Goal: Ask a question

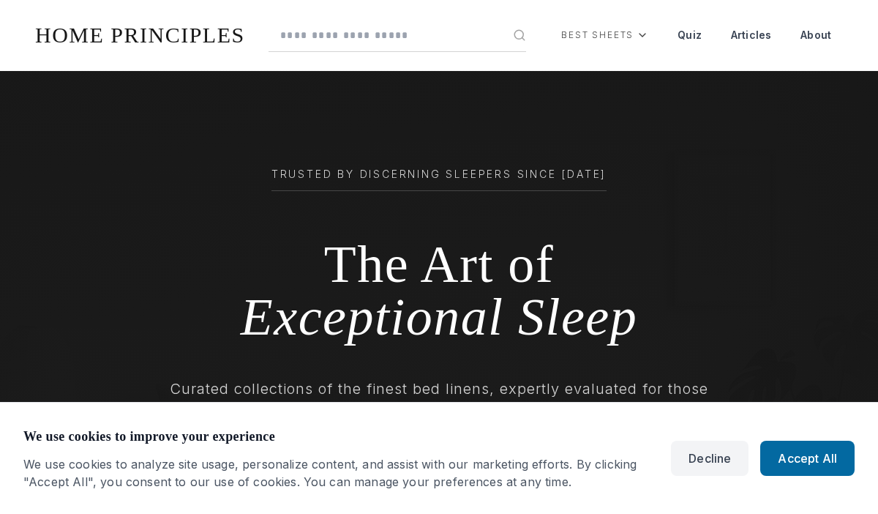
click at [808, 458] on button "Accept All" at bounding box center [807, 458] width 94 height 35
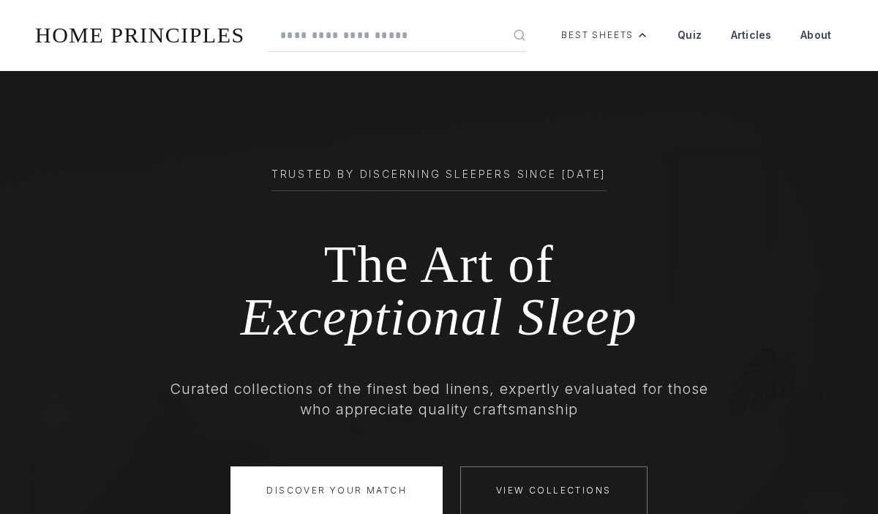
click at [607, 35] on div "Best Sheets" at bounding box center [605, 35] width 111 height 35
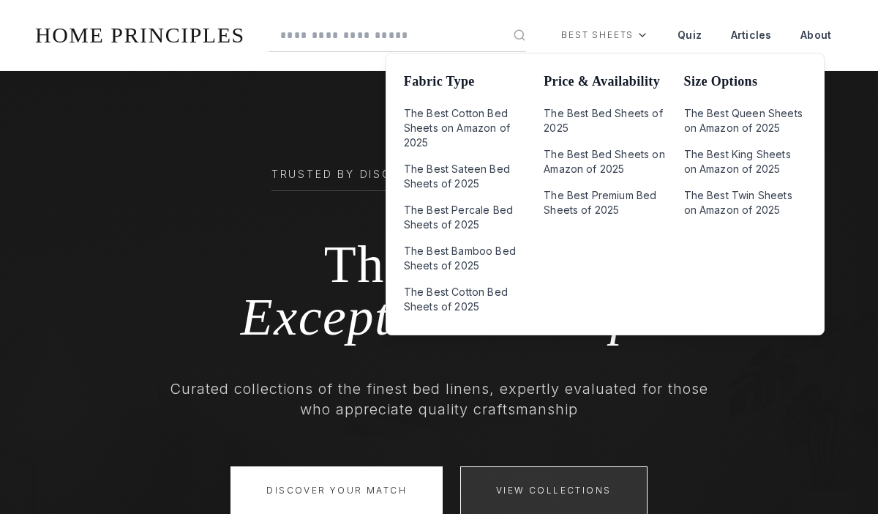
click at [552, 490] on link "View Collections" at bounding box center [553, 490] width 187 height 48
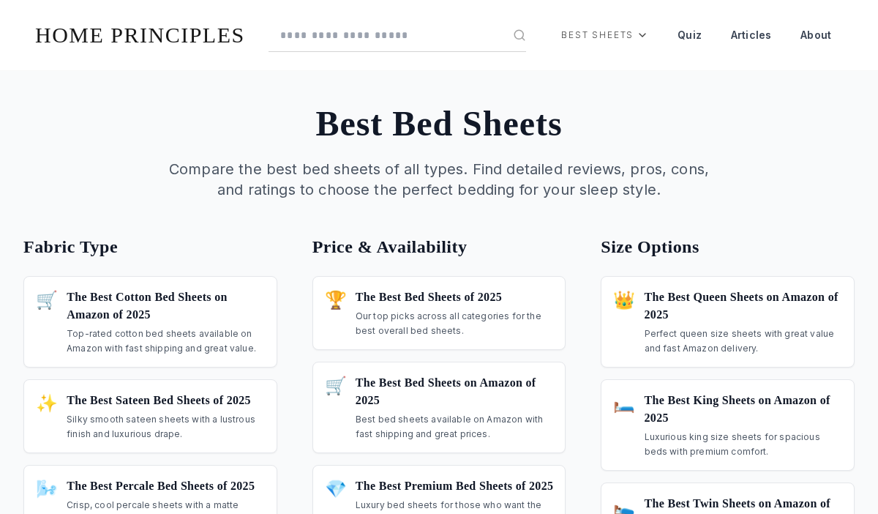
click at [438, 312] on p "Our top picks across all categories for the best overall bed sheets." at bounding box center [455, 323] width 198 height 29
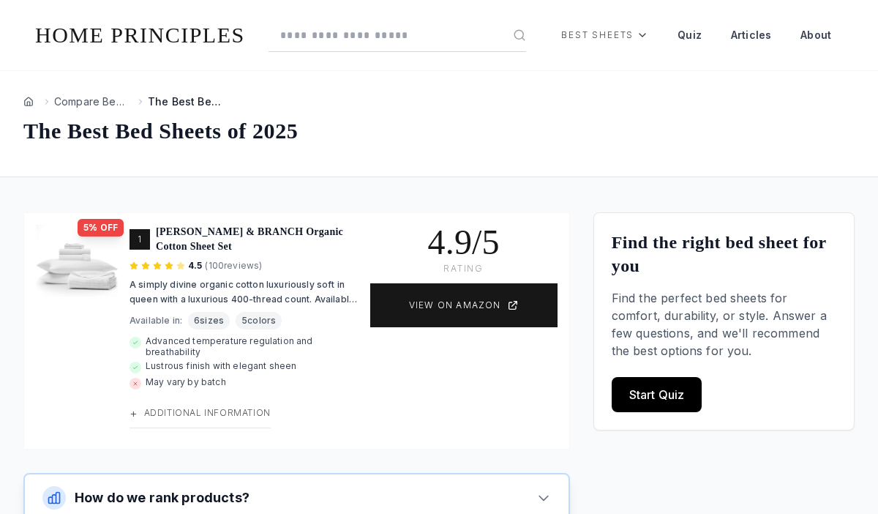
click at [296, 490] on button "How do we rank products?" at bounding box center [297, 497] width 544 height 47
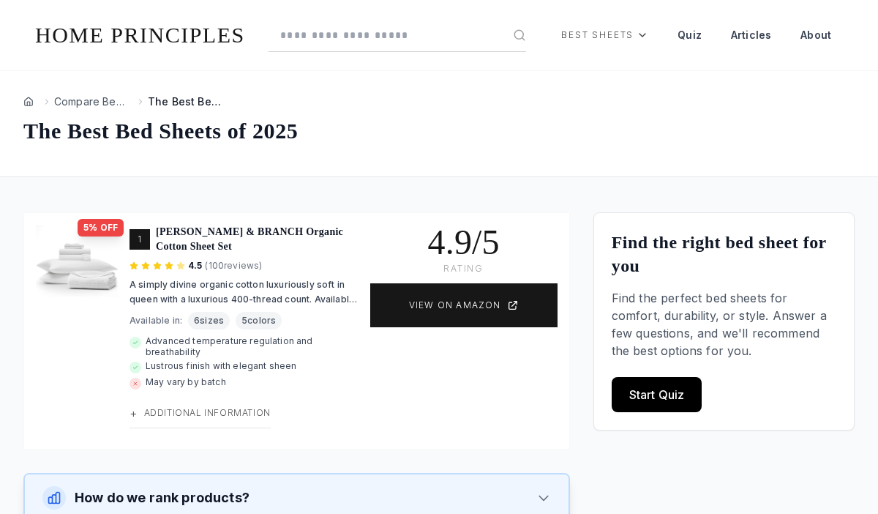
scroll to position [7, 0]
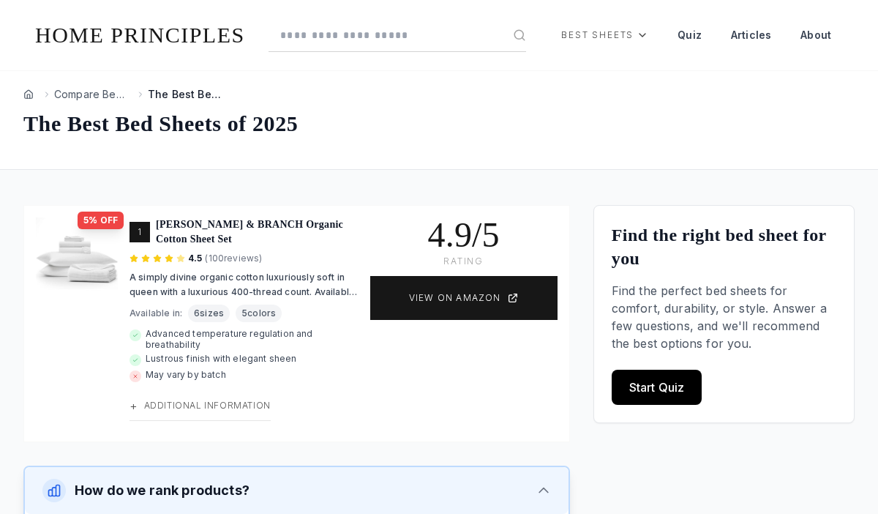
click at [691, 35] on link "Quiz" at bounding box center [690, 35] width 48 height 35
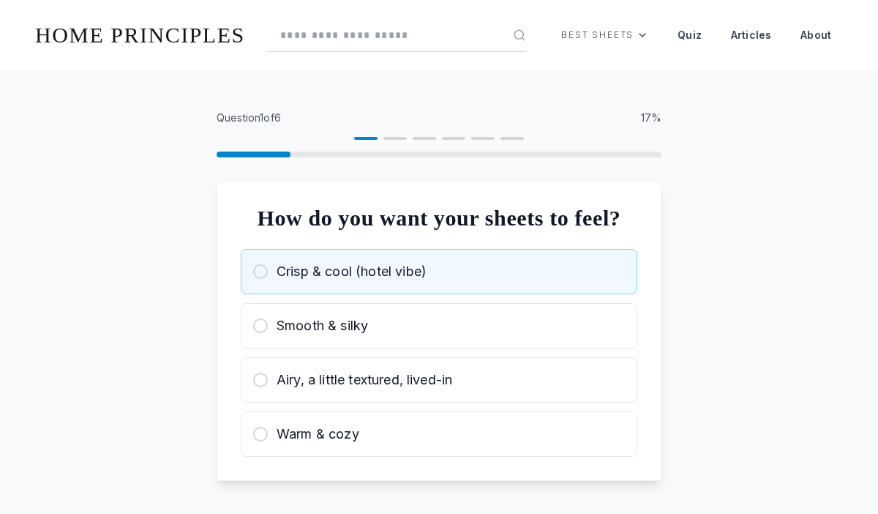
click at [439, 282] on div "Crisp & cool (hotel vibe)" at bounding box center [439, 271] width 372 height 20
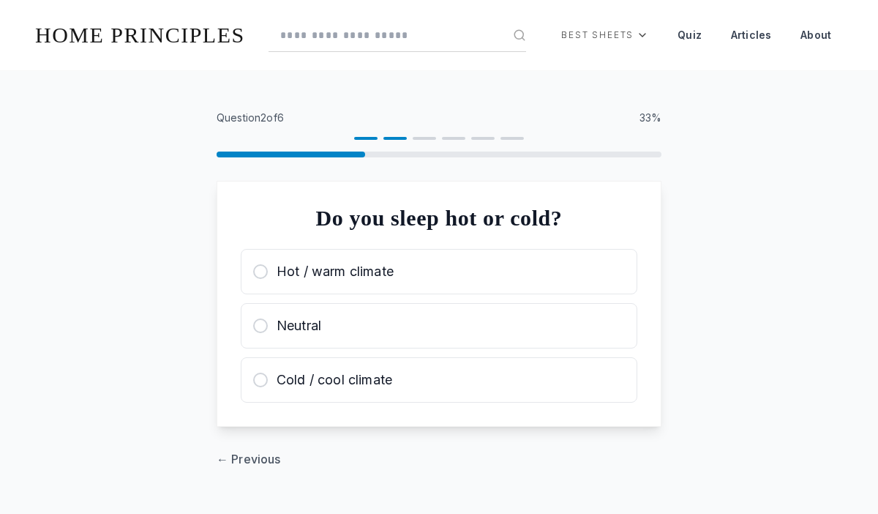
click at [439, 271] on div "Hot / warm climate" at bounding box center [439, 271] width 372 height 20
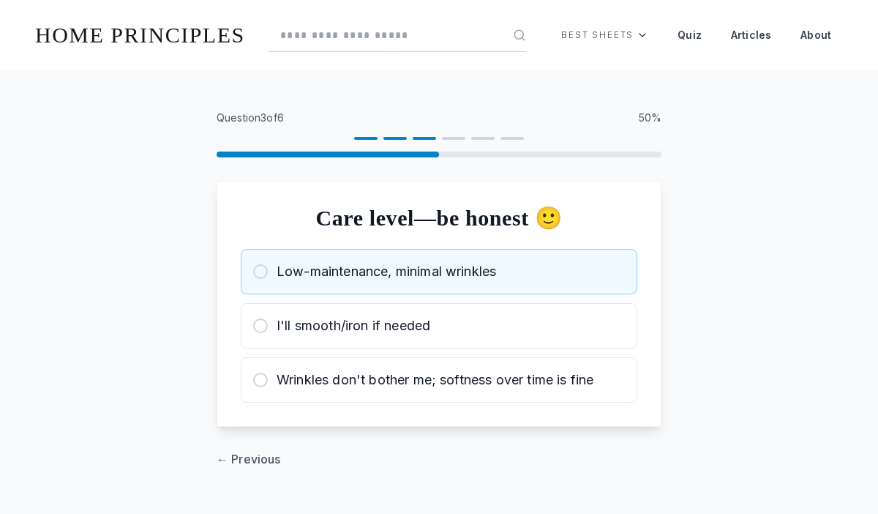
click at [439, 271] on span "Low-maintenance, minimal wrinkles" at bounding box center [387, 271] width 220 height 20
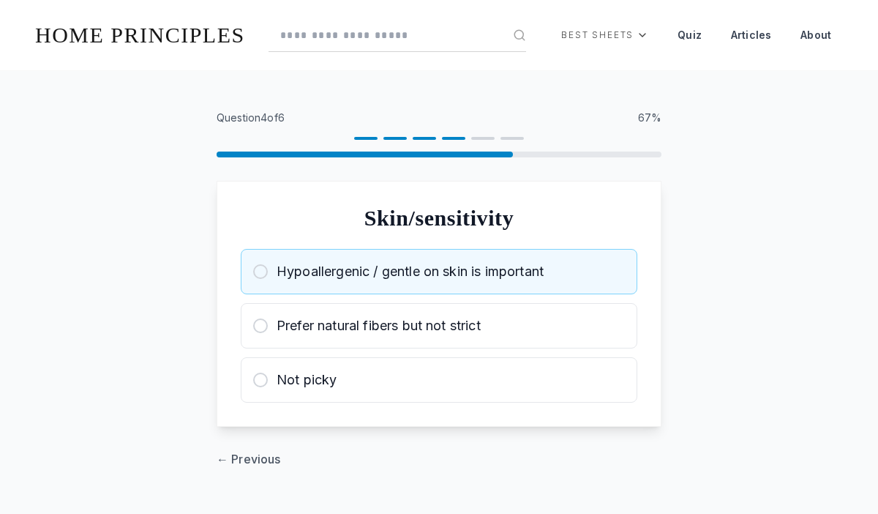
click at [439, 271] on span "Hypoallergenic / gentle on skin is important" at bounding box center [410, 271] width 267 height 20
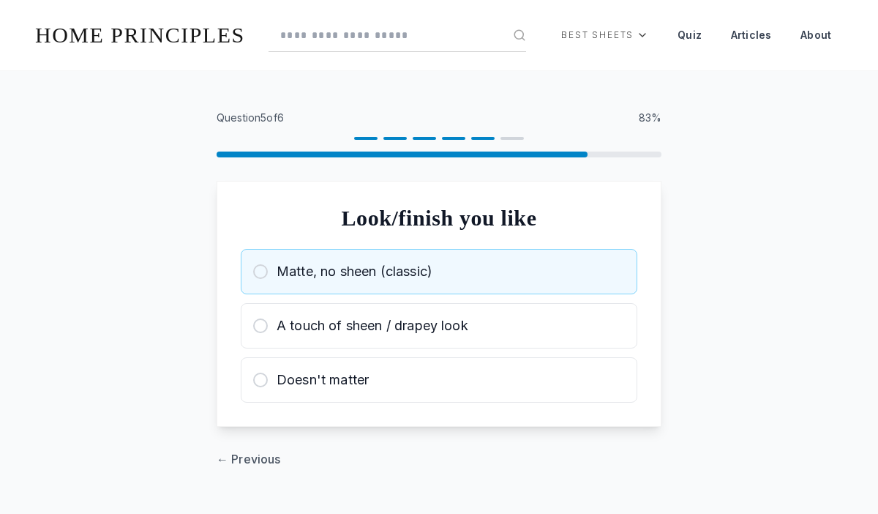
click at [439, 271] on div "Matte, no sheen (classic)" at bounding box center [439, 271] width 372 height 20
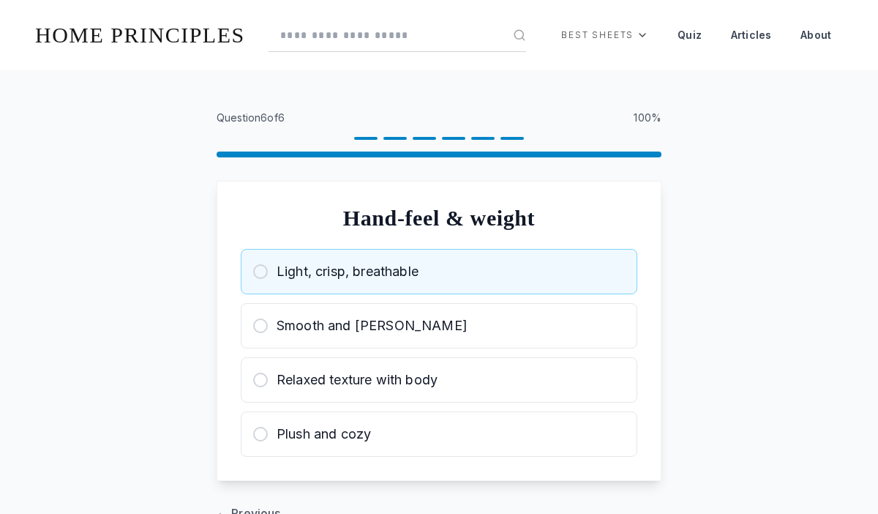
click at [439, 271] on div "Light, crisp, breathable" at bounding box center [439, 271] width 372 height 20
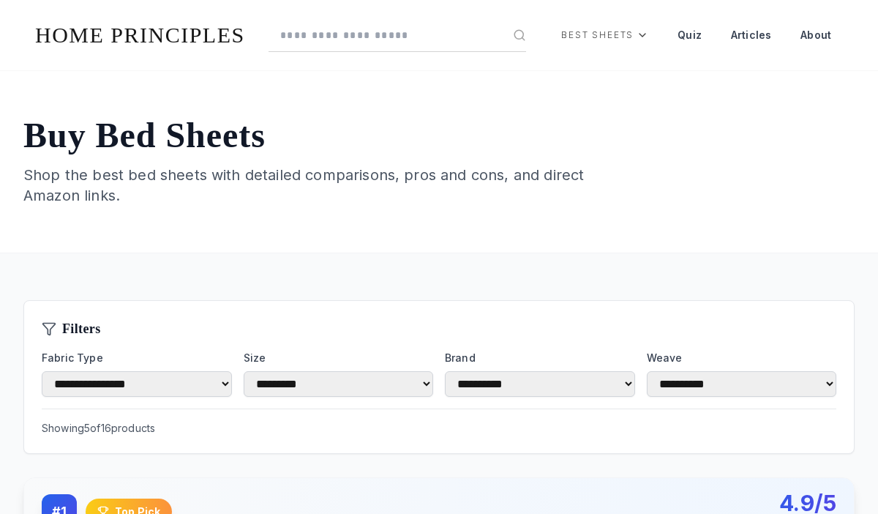
click at [145, 35] on link "HOME PRINCIPLES" at bounding box center [140, 35] width 210 height 24
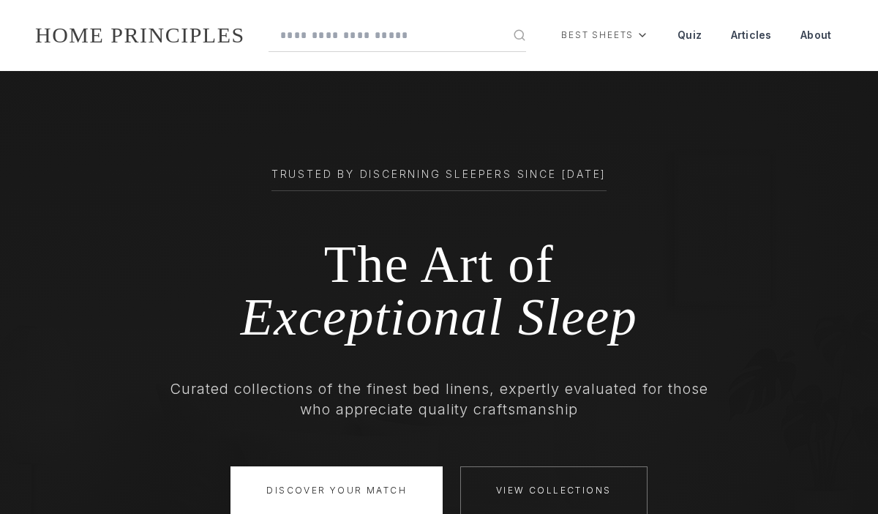
click at [752, 35] on link "Articles" at bounding box center [751, 35] width 64 height 35
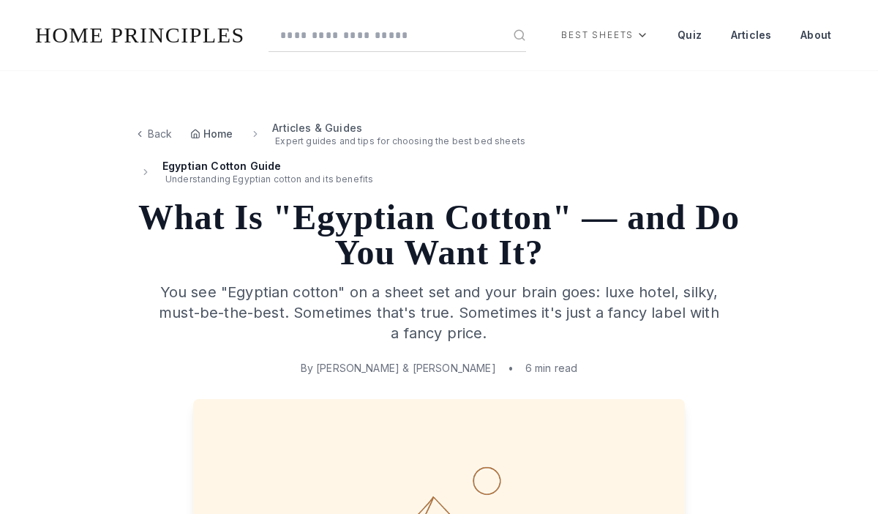
click at [153, 134] on span "Back" at bounding box center [160, 134] width 25 height 15
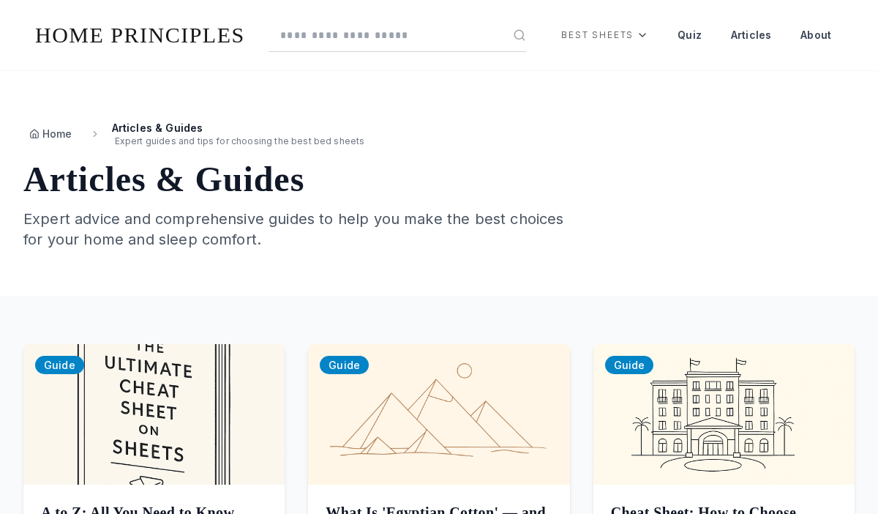
scroll to position [138, 0]
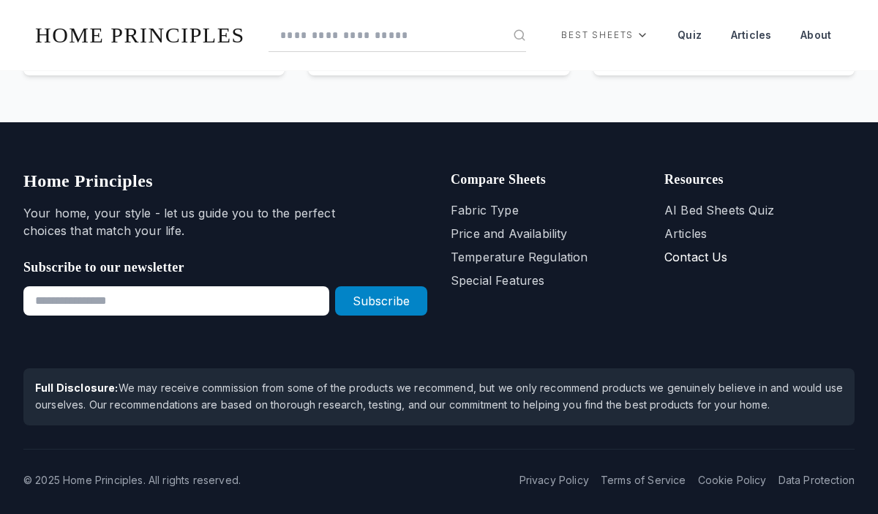
scroll to position [71, 0]
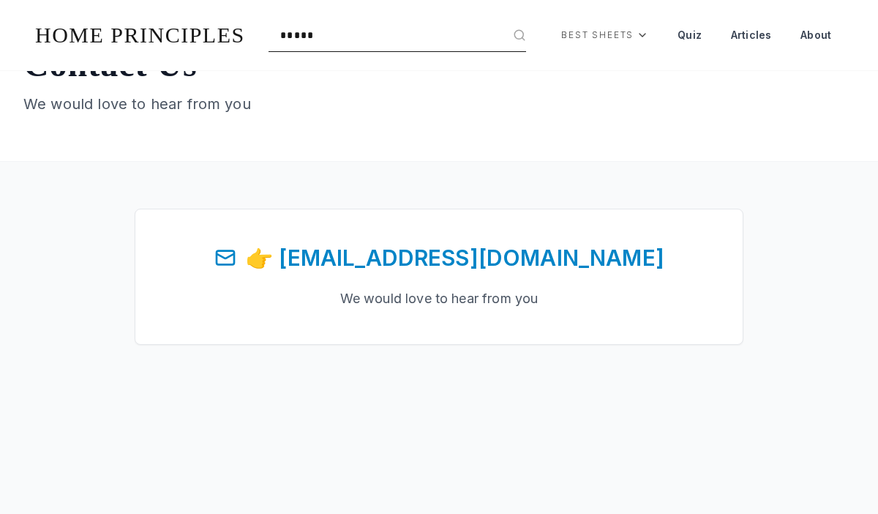
type input "*****"
click at [513, 29] on button "submit" at bounding box center [519, 35] width 13 height 13
